Goal: Task Accomplishment & Management: Use online tool/utility

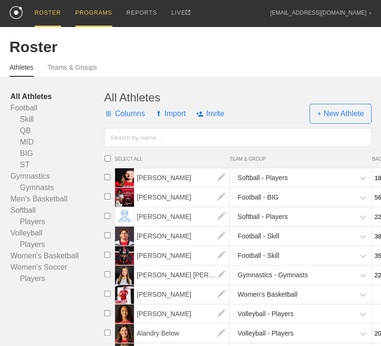
click at [100, 15] on div "PROGRAMS" at bounding box center [93, 13] width 37 height 27
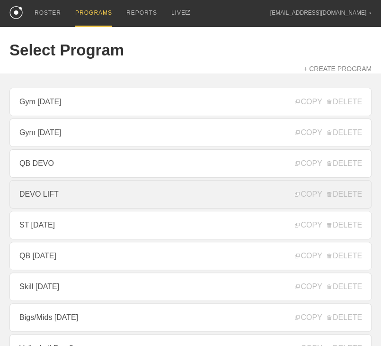
click at [60, 197] on link "DEVO LIFT" at bounding box center [190, 194] width 362 height 28
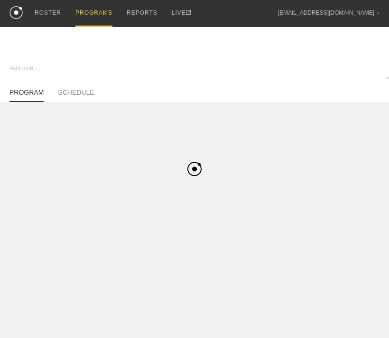
type textarea "x"
type input "DEVO LIFT"
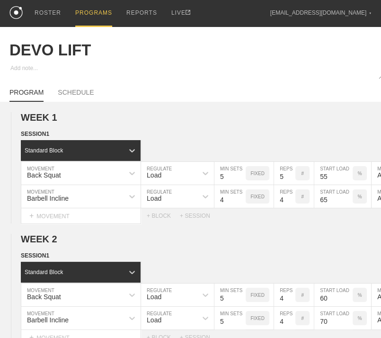
scroll to position [187, 0]
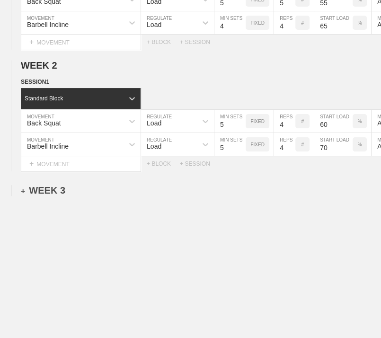
click at [49, 185] on div "+ WEEK 3" at bounding box center [43, 190] width 45 height 11
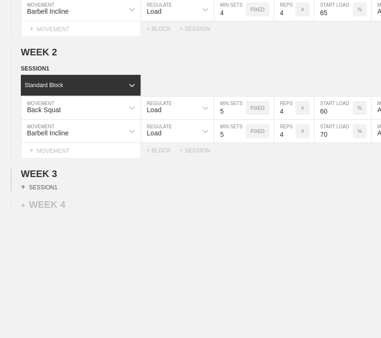
click at [42, 191] on div "+ SESSION 1" at bounding box center [39, 187] width 36 height 9
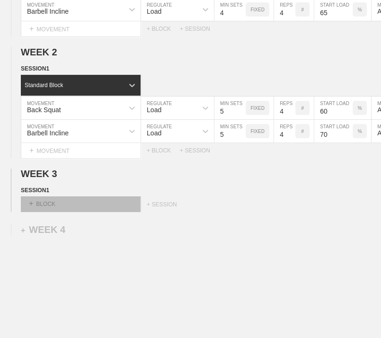
click at [49, 207] on div "+ BLOCK" at bounding box center [80, 204] width 119 height 15
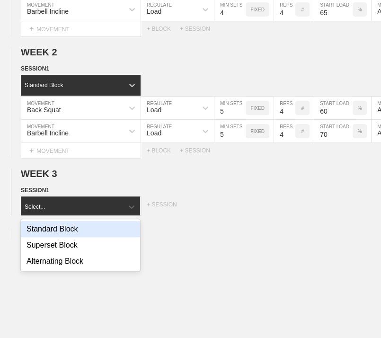
click at [54, 234] on div "Standard Block" at bounding box center [80, 229] width 119 height 16
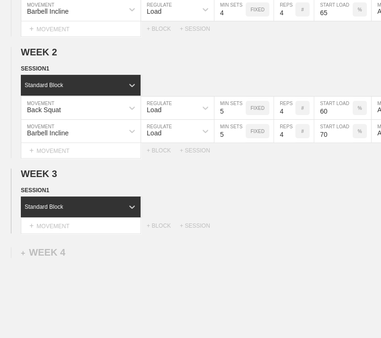
click at [54, 234] on div "+ MOVEMENT" at bounding box center [81, 226] width 120 height 16
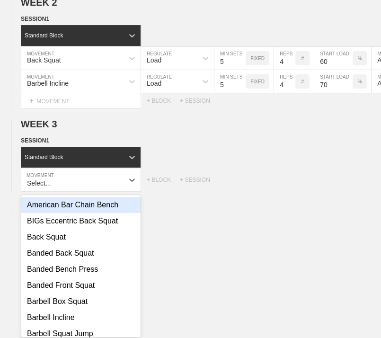
scroll to position [238, 0]
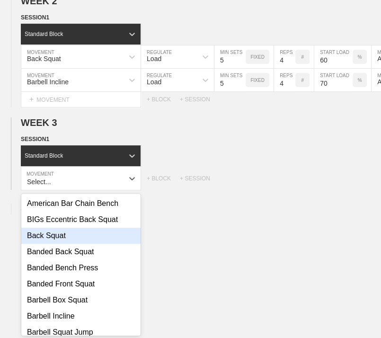
click at [55, 238] on div "Back Squat" at bounding box center [80, 236] width 119 height 16
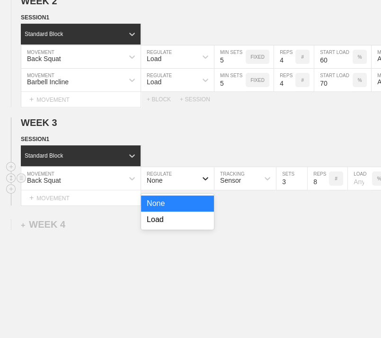
click at [205, 180] on icon at bounding box center [205, 178] width 9 height 9
click at [173, 227] on div "Load" at bounding box center [177, 220] width 73 height 16
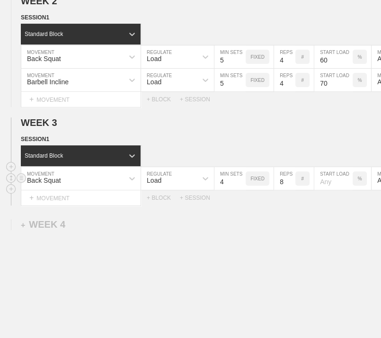
click at [239, 185] on input "4" at bounding box center [230, 178] width 31 height 23
type input "5"
click at [239, 185] on input "5" at bounding box center [230, 178] width 31 height 23
click at [290, 190] on input "7" at bounding box center [284, 178] width 21 height 23
click at [290, 190] on input "6" at bounding box center [284, 178] width 21 height 23
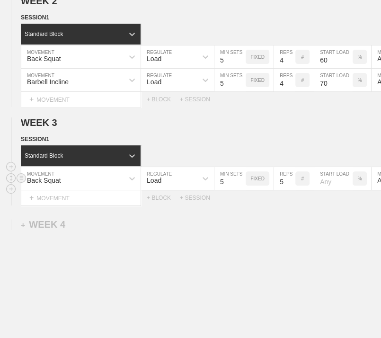
click at [290, 190] on input "5" at bounding box center [284, 178] width 21 height 23
click at [290, 190] on input "4" at bounding box center [284, 178] width 21 height 23
type input "3"
click at [290, 190] on input "3" at bounding box center [284, 178] width 21 height 23
click at [287, 206] on div "Select... MOVEMENT + MOVEMENT + BLOCK + SESSION" at bounding box center [190, 197] width 381 height 15
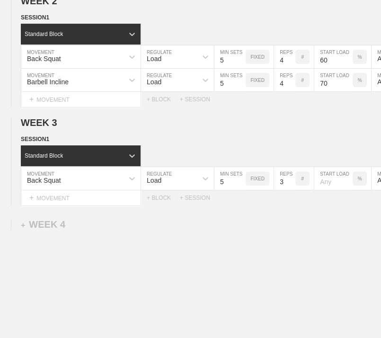
click at [288, 228] on div "WEEK 1 DUPLICATE DELETE SESSION 1 Standard Block DUPLICATE INSERT MOVEMENT AFTE…" at bounding box center [190, 118] width 381 height 509
click at [247, 236] on div "WEEK 1 DUPLICATE DELETE SESSION 1 Standard Block DUPLICATE INSERT MOVEMENT AFTE…" at bounding box center [190, 118] width 381 height 509
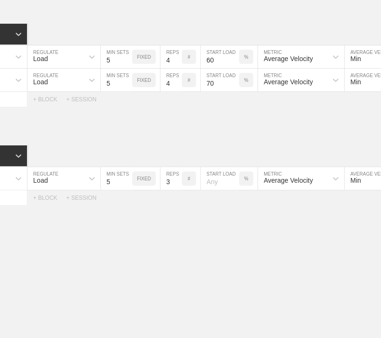
scroll to position [0, 133]
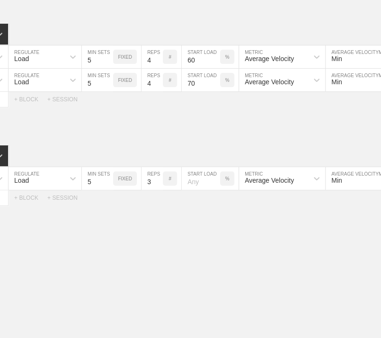
click at [198, 189] on input "number" at bounding box center [201, 178] width 38 height 23
type input "70"
click at [245, 260] on div "WEEK 1 DUPLICATE DELETE SESSION 1 Standard Block DUPLICATE INSERT MOVEMENT AFTE…" at bounding box center [190, 118] width 381 height 509
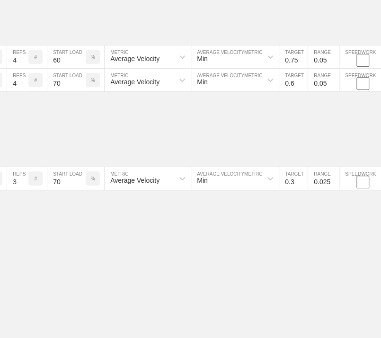
scroll to position [238, 2]
click at [301, 184] on input "0.4" at bounding box center [292, 178] width 28 height 23
click at [301, 184] on input "0.5" at bounding box center [292, 178] width 28 height 23
click at [301, 184] on input "0.6" at bounding box center [292, 178] width 28 height 23
click at [301, 184] on input "0.75" at bounding box center [292, 178] width 28 height 23
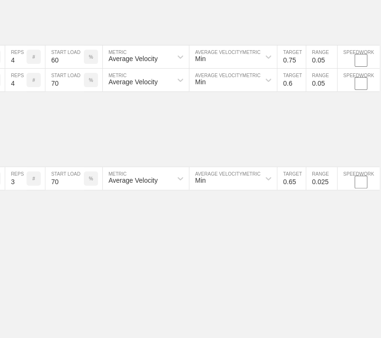
type input "0.65"
click at [318, 188] on input "0.025" at bounding box center [322, 178] width 31 height 23
type input "0.05"
click at [303, 226] on div "WEEK 1 DUPLICATE DELETE SESSION 1 Standard Block DUPLICATE INSERT MOVEMENT AFTE…" at bounding box center [188, 118] width 381 height 509
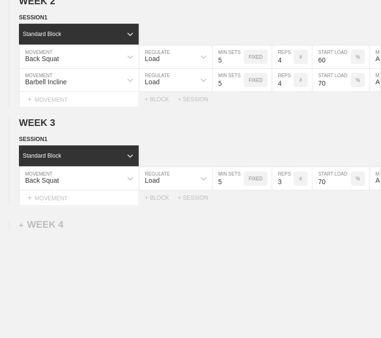
scroll to position [238, 0]
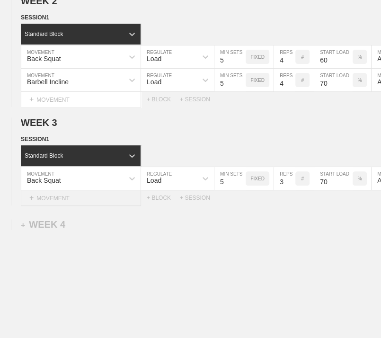
click at [65, 205] on div "+ MOVEMENT" at bounding box center [81, 198] width 120 height 16
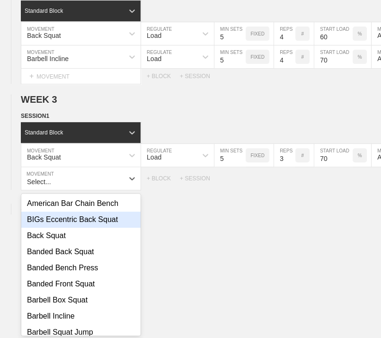
scroll to position [95, 0]
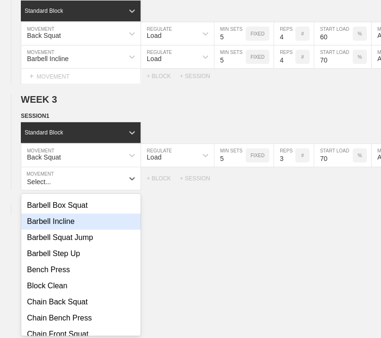
click at [70, 230] on div "Barbell Incline" at bounding box center [80, 222] width 119 height 16
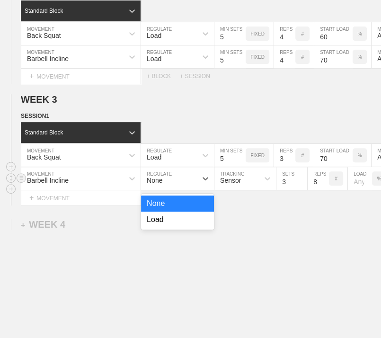
click at [184, 182] on div "None" at bounding box center [169, 179] width 56 height 16
click at [171, 224] on div "Load" at bounding box center [177, 220] width 73 height 16
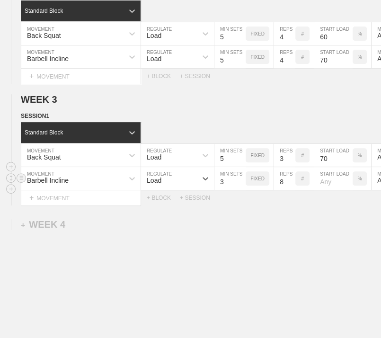
click at [241, 232] on div "WEEK 1 DUPLICATE DELETE SESSION 1 Standard Block DUPLICATE INSERT MOVEMENT AFTE…" at bounding box center [190, 106] width 381 height 532
drag, startPoint x: 248, startPoint y: 189, endPoint x: 246, endPoint y: 183, distance: 6.0
click at [246, 183] on div "FIXED" at bounding box center [258, 179] width 24 height 14
click at [241, 185] on input "4" at bounding box center [230, 178] width 31 height 23
type input "5"
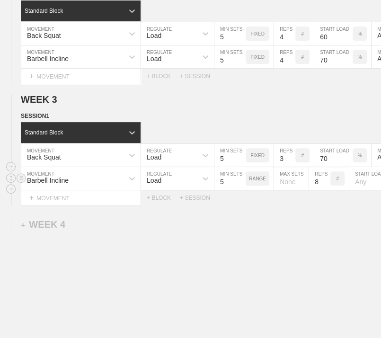
click at [241, 185] on input "5" at bounding box center [230, 178] width 31 height 23
drag, startPoint x: 258, startPoint y: 193, endPoint x: 259, endPoint y: 188, distance: 5.3
click at [258, 188] on div "RANGE" at bounding box center [260, 178] width 28 height 23
click at [259, 181] on p "RANGE" at bounding box center [257, 178] width 17 height 5
click at [291, 190] on input "7" at bounding box center [284, 178] width 21 height 23
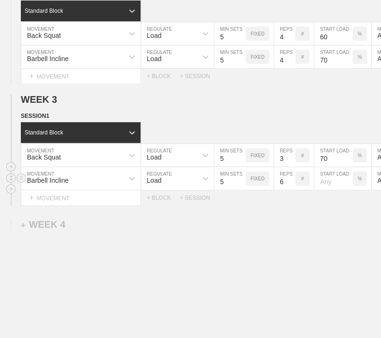
click at [291, 190] on input "6" at bounding box center [284, 178] width 21 height 23
click at [291, 190] on input "5" at bounding box center [284, 178] width 21 height 23
click at [291, 190] on input "4" at bounding box center [284, 178] width 21 height 23
type input "3"
click at [291, 190] on input "3" at bounding box center [284, 178] width 21 height 23
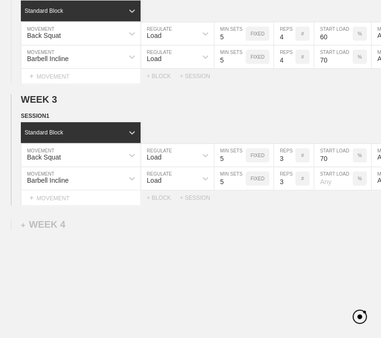
click at [292, 198] on div "Select... MOVEMENT + MOVEMENT + BLOCK + SESSION" at bounding box center [190, 197] width 381 height 15
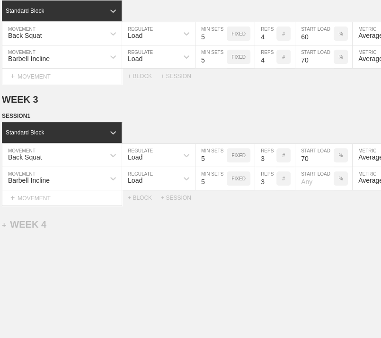
drag, startPoint x: 292, startPoint y: 199, endPoint x: 295, endPoint y: 203, distance: 5.1
click at [295, 203] on div "Select... MOVEMENT + MOVEMENT + BLOCK + SESSION" at bounding box center [171, 197] width 381 height 15
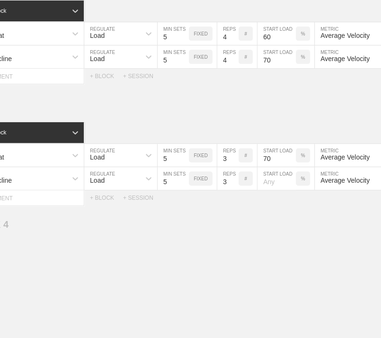
scroll to position [0, 76]
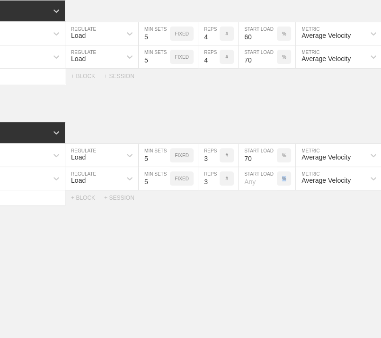
drag, startPoint x: 284, startPoint y: 196, endPoint x: 262, endPoint y: 190, distance: 23.4
click at [262, 190] on div "START LOAD %" at bounding box center [266, 178] width 57 height 23
click at [257, 190] on input "number" at bounding box center [258, 178] width 38 height 23
type input "75"
click at [253, 238] on div "WEEK 1 DUPLICATE DELETE SESSION 1 Standard Block DUPLICATE INSERT MOVEMENT AFTE…" at bounding box center [190, 106] width 381 height 532
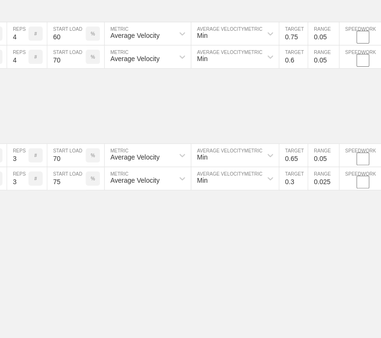
scroll to position [262, 2]
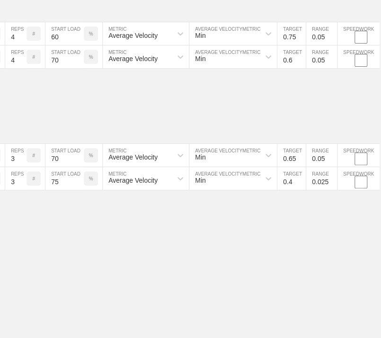
click at [299, 186] on input "0.4" at bounding box center [292, 178] width 28 height 23
click at [299, 186] on input "0.5" at bounding box center [292, 178] width 28 height 23
type input "0.55"
click at [322, 188] on input "0.025" at bounding box center [322, 178] width 31 height 23
type input "0.05"
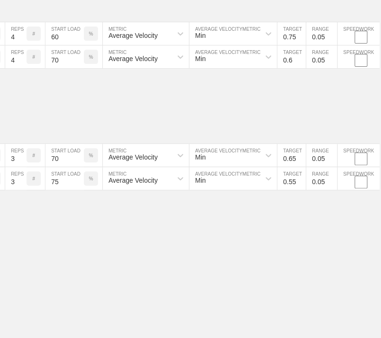
click at [308, 227] on div "WEEK 1 DUPLICATE DELETE SESSION 1 Standard Block DUPLICATE INSERT MOVEMENT AFTE…" at bounding box center [188, 106] width 381 height 532
click at [154, 241] on div "WEEK 1 DUPLICATE DELETE SESSION 1 Standard Block DUPLICATE INSERT MOVEMENT AFTE…" at bounding box center [188, 106] width 381 height 532
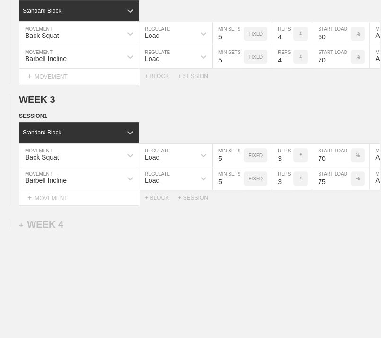
scroll to position [262, 0]
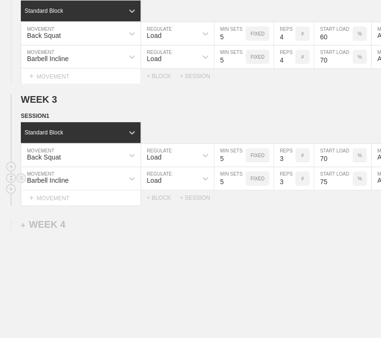
click at [328, 187] on input "75" at bounding box center [334, 178] width 38 height 23
type input "70"
click at [318, 236] on div "WEEK 1 DUPLICATE DELETE SESSION 1 Standard Block DUPLICATE INSERT MOVEMENT AFTE…" at bounding box center [190, 106] width 381 height 532
